Goal: Task Accomplishment & Management: Complete application form

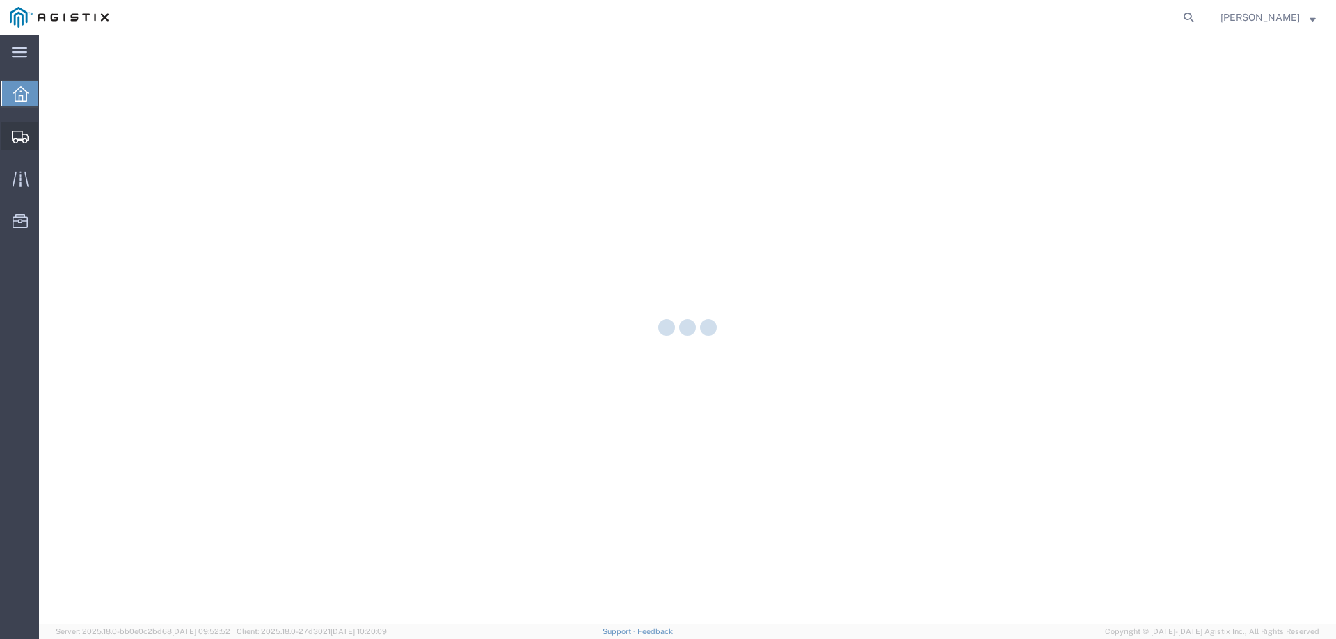
click at [20, 133] on icon at bounding box center [20, 137] width 17 height 13
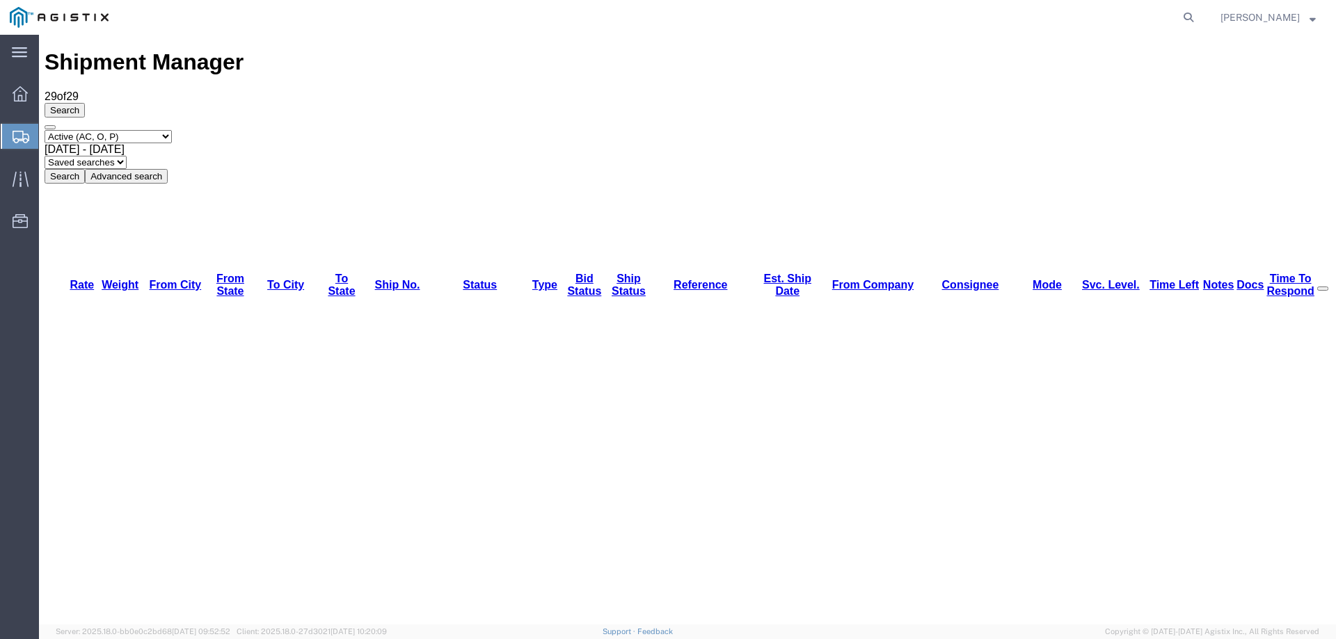
click at [125, 116] on div "Search Select status Active (AC, O, P) All Approved Awaiting Confirmation (AC) …" at bounding box center [688, 143] width 1286 height 81
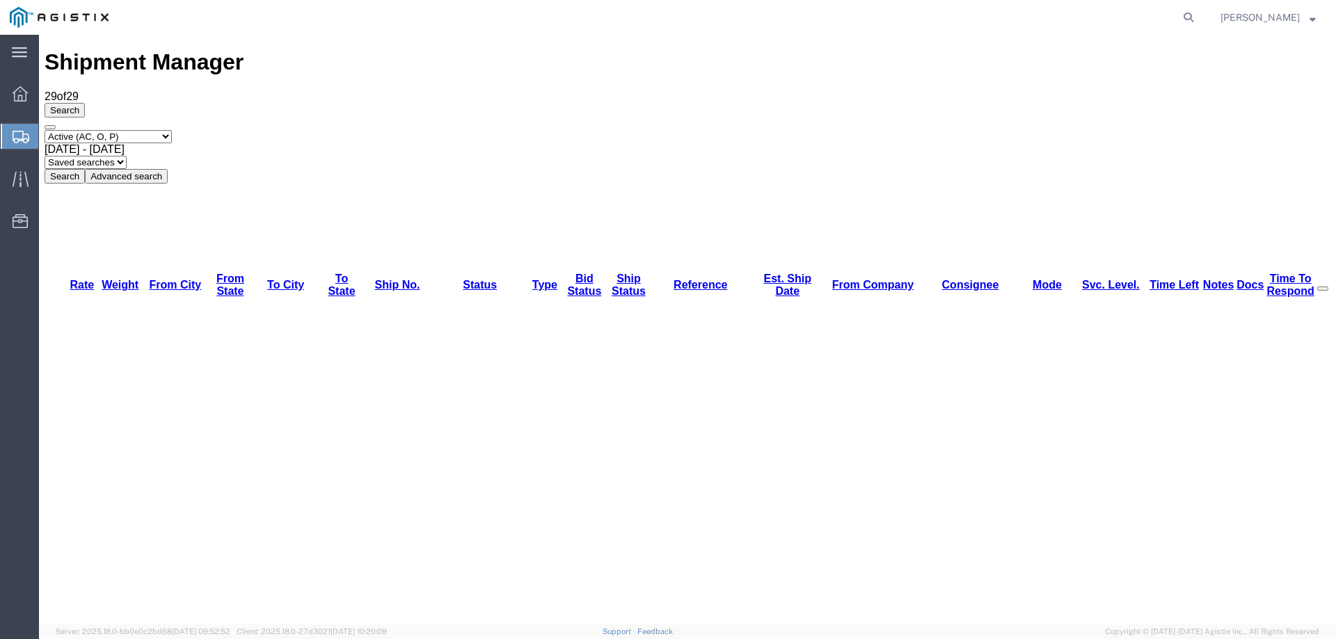
click at [39, 35] on div at bounding box center [39, 35] width 0 height 0
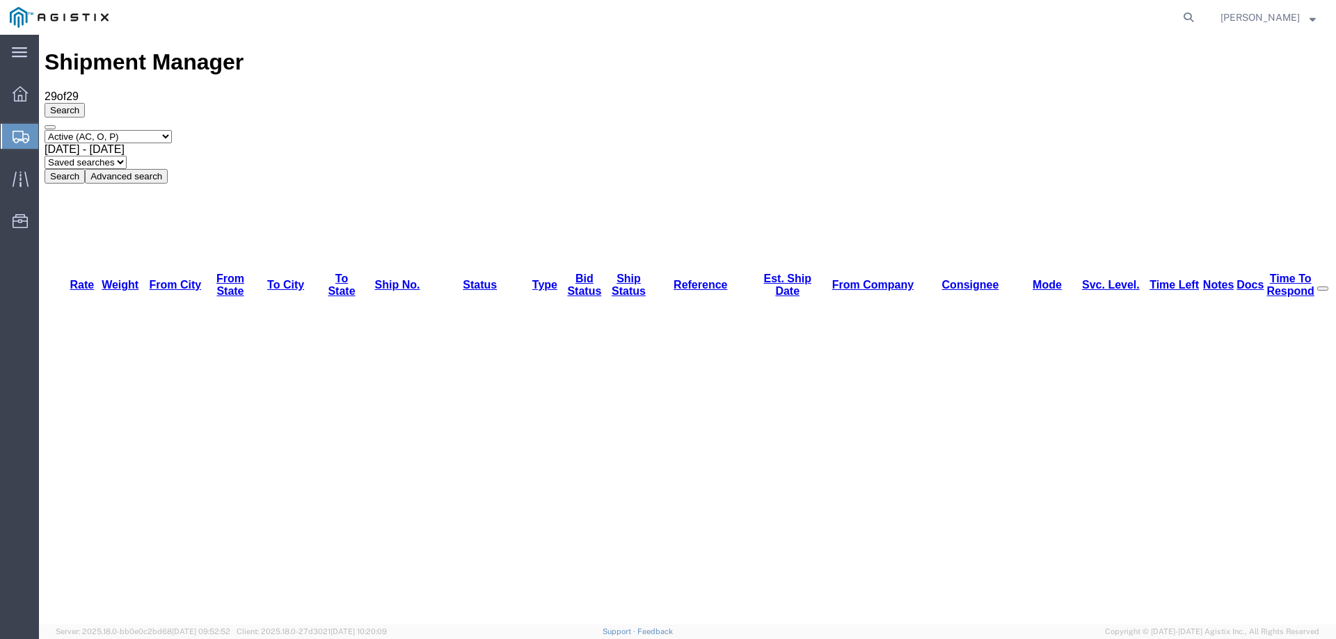
click at [13, 129] on svg-icon at bounding box center [21, 136] width 17 height 14
click at [19, 131] on icon at bounding box center [21, 137] width 17 height 13
click at [96, 113] on div "Search Select status Active (AC, O, P) All Approved Awaiting Confirmation (AC) …" at bounding box center [688, 143] width 1286 height 81
click at [22, 134] on icon at bounding box center [21, 137] width 17 height 13
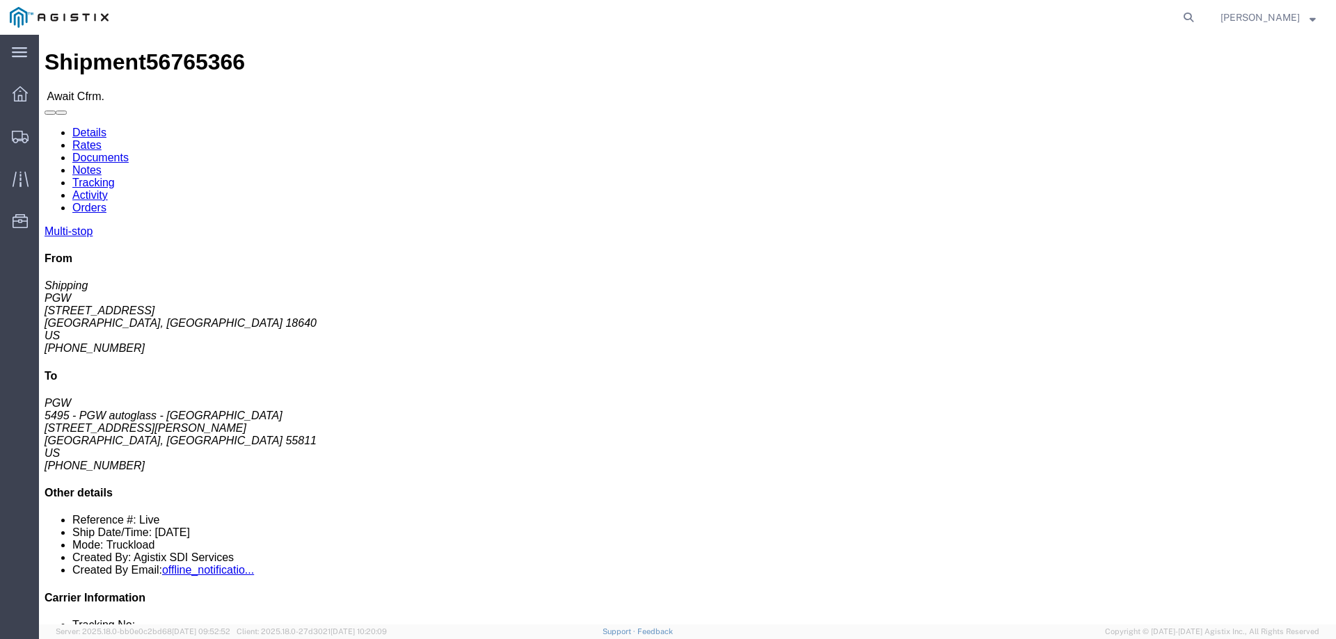
click span "56765366"
copy span "56765366"
click link "Confirm"
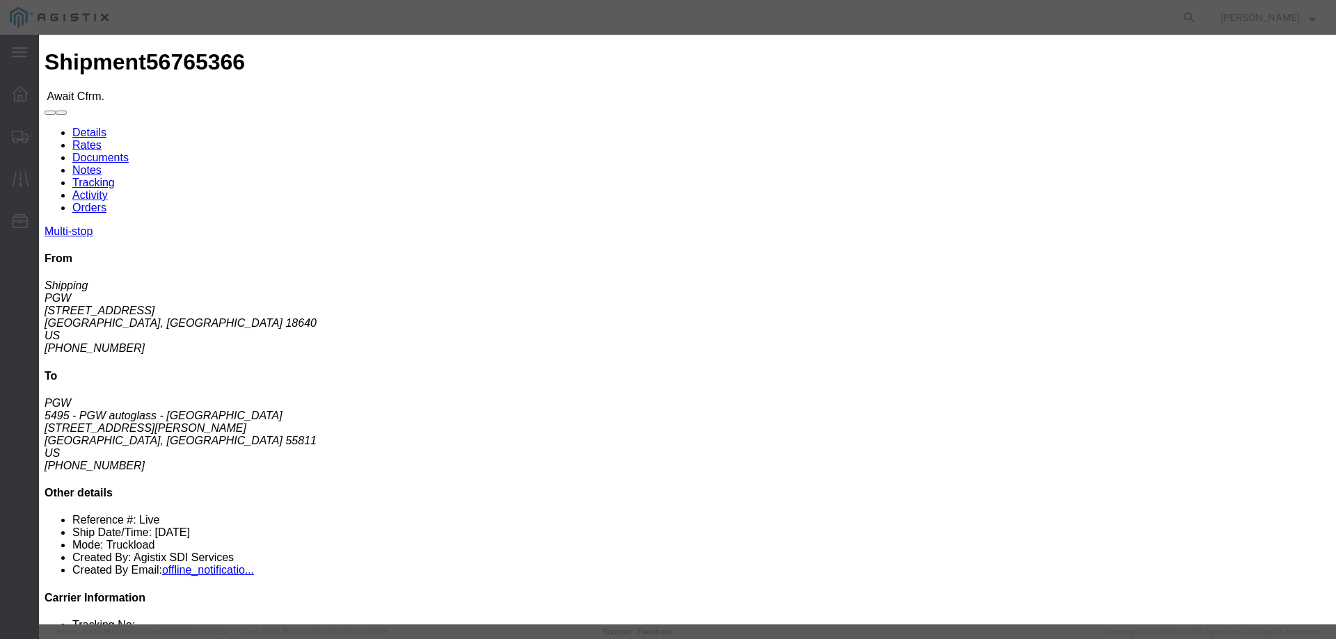
click fieldset "Confirmation Details Use my profile Bill of Lading Number Person Monitor Shipme…"
click label
click input "checkbox"
checkbox input "true"
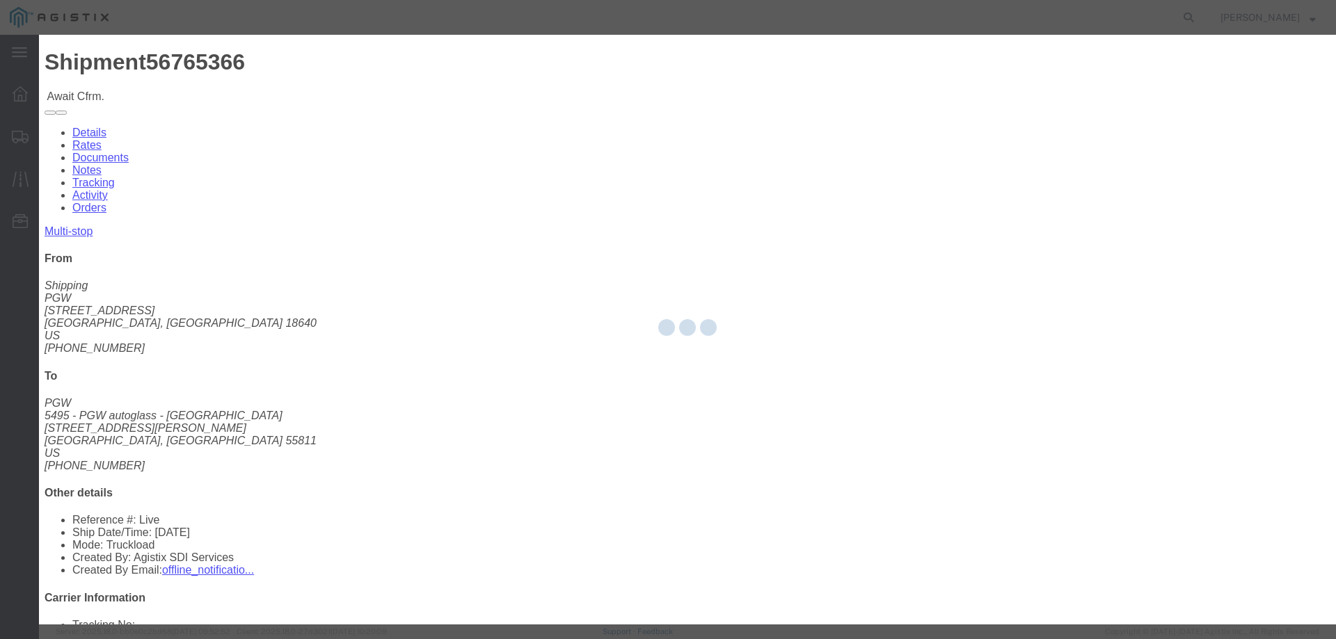
type input "Jesse Jordan"
type input "3204977237"
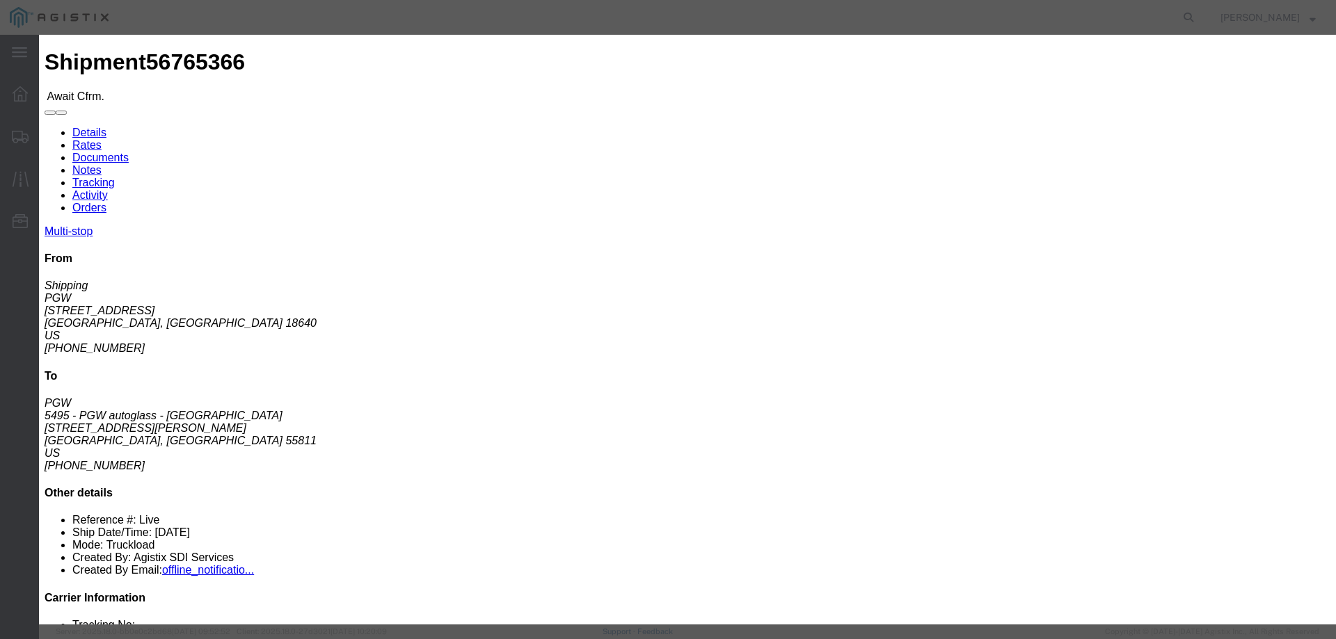
click input "text"
paste input "56765366"
type input "56765366"
click button "Submit"
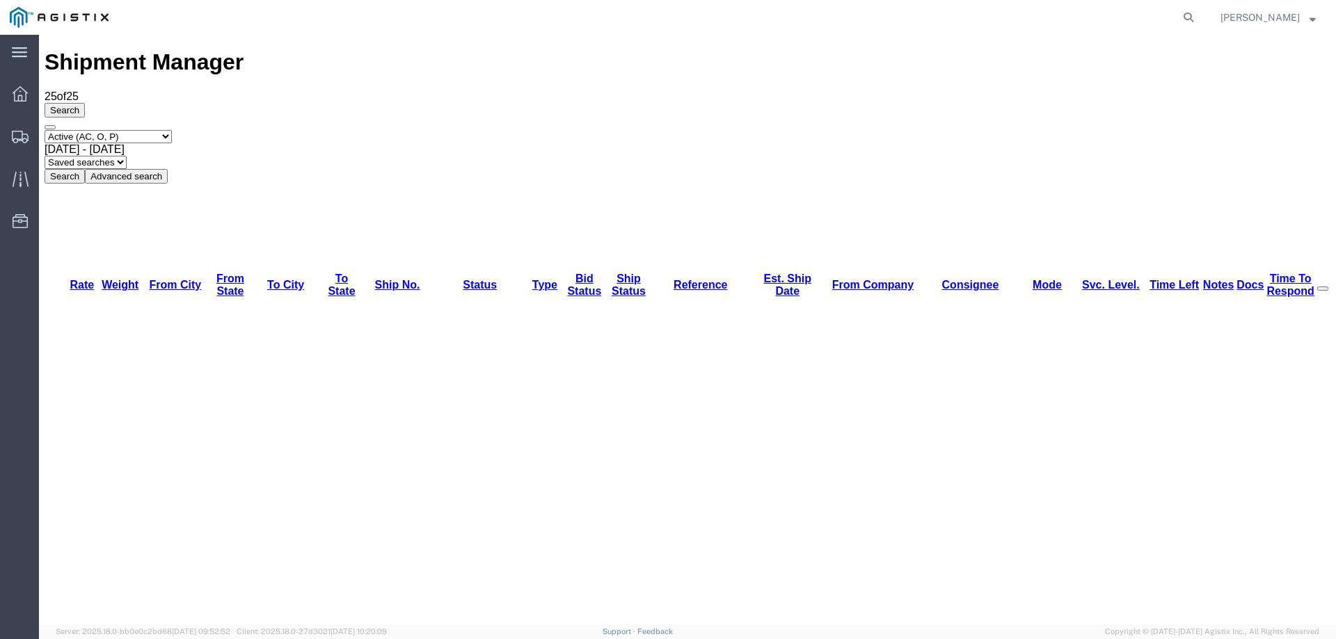
click at [104, 103] on div "Search Select status Active (AC, O, P) All Approved Awaiting Confirmation (AC) …" at bounding box center [688, 143] width 1286 height 81
click at [22, 133] on icon at bounding box center [20, 137] width 17 height 13
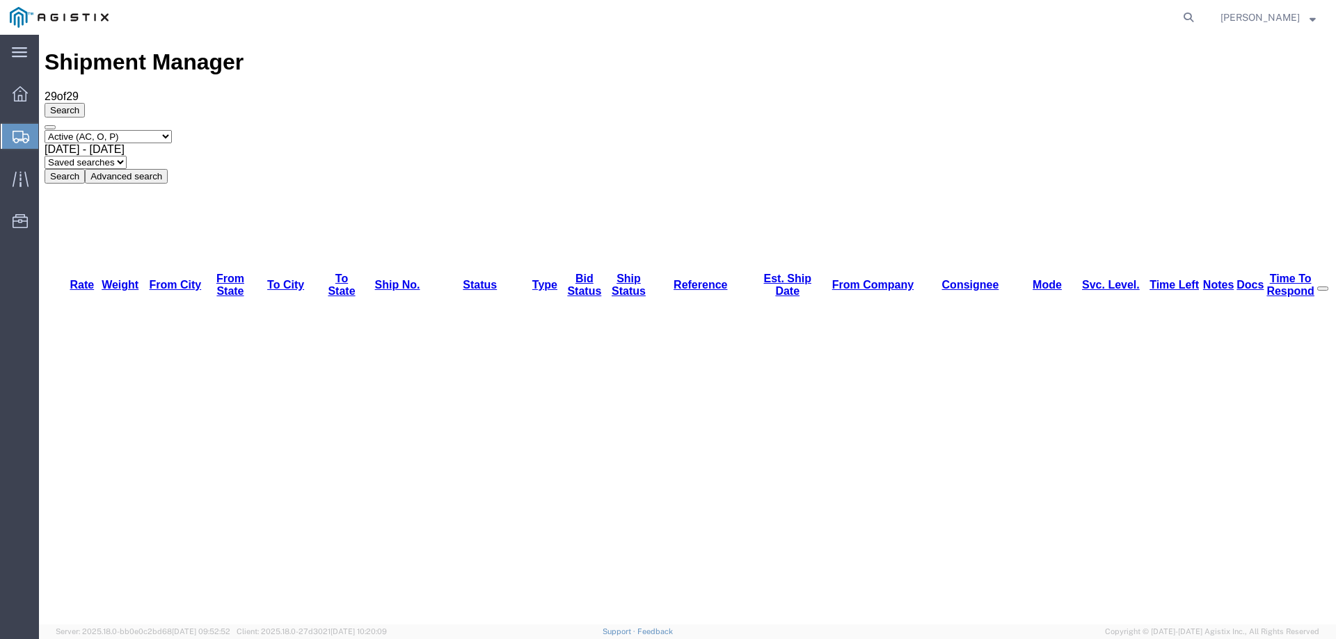
copy li "56769444"
